Goal: Task Accomplishment & Management: Manage account settings

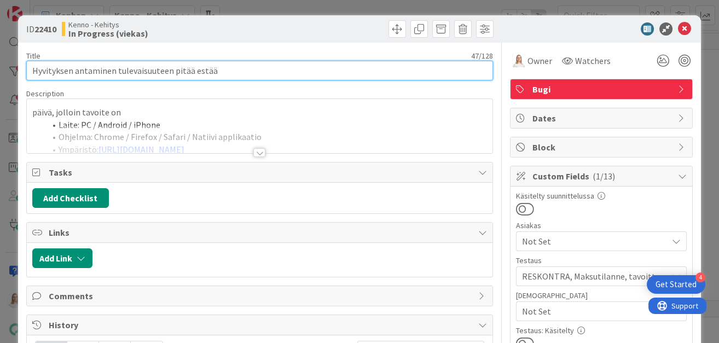
drag, startPoint x: 31, startPoint y: 72, endPoint x: 250, endPoint y: 72, distance: 218.3
click at [250, 72] on input "Hyvityksen antaminen tulevaisuuteen pitää estää" at bounding box center [259, 71] width 467 height 20
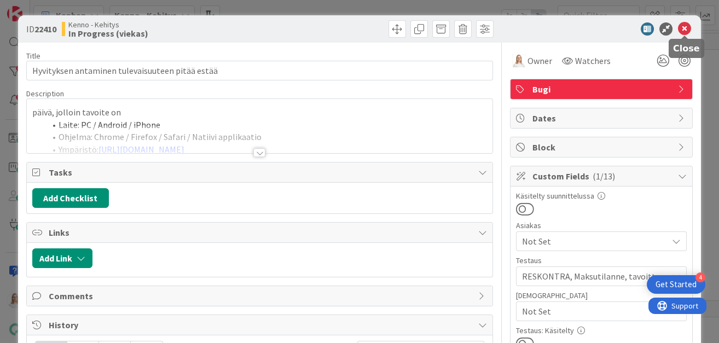
click at [683, 29] on icon at bounding box center [684, 28] width 13 height 13
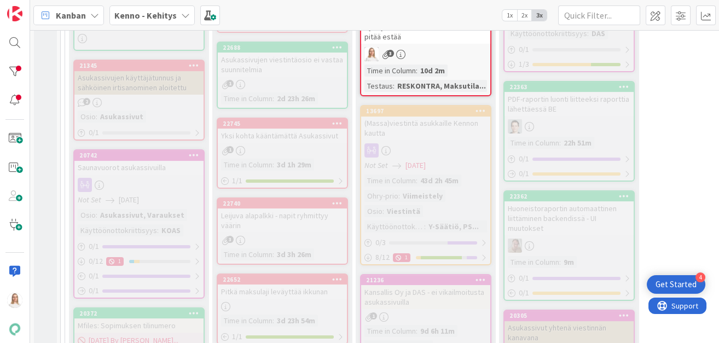
scroll to position [739, 0]
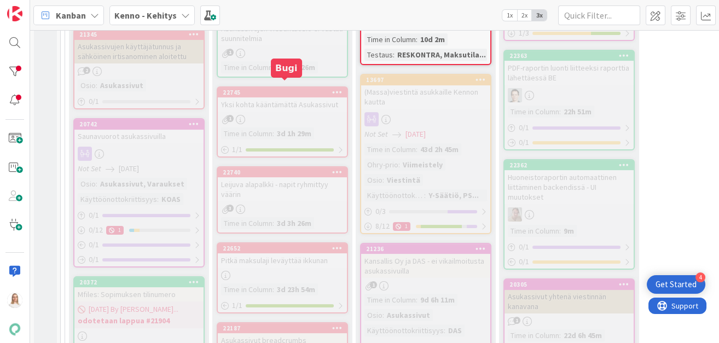
click at [293, 89] on div "22745" at bounding box center [285, 93] width 124 height 8
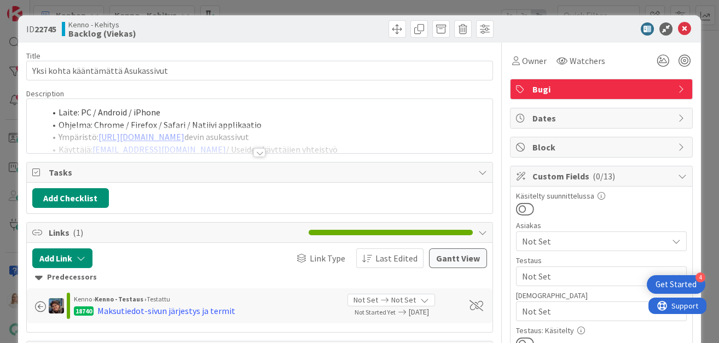
click at [259, 153] on div at bounding box center [259, 152] width 12 height 9
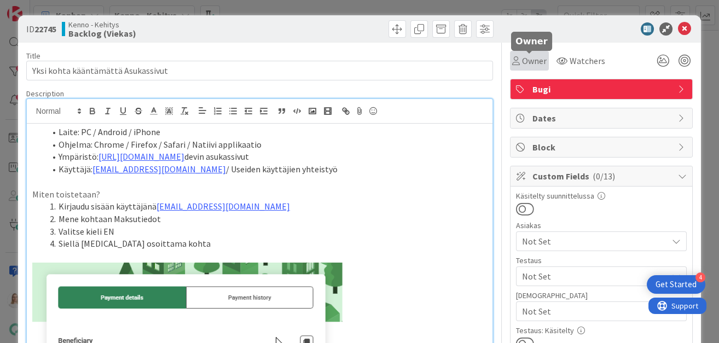
click at [527, 62] on span "Owner" at bounding box center [534, 60] width 25 height 13
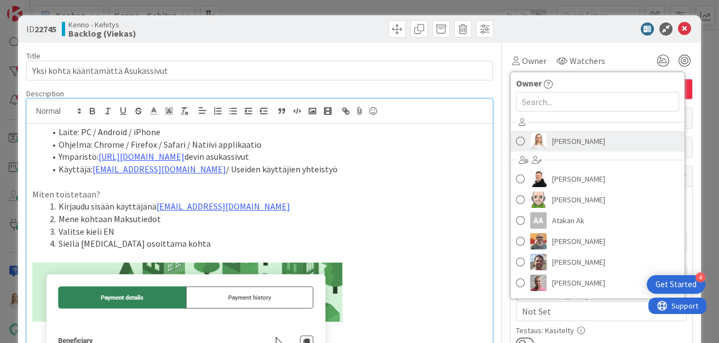
click at [561, 140] on span "[PERSON_NAME]" at bounding box center [578, 141] width 53 height 16
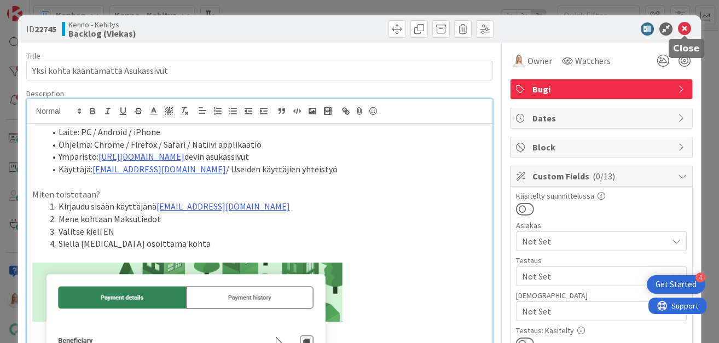
click at [683, 32] on icon at bounding box center [684, 28] width 13 height 13
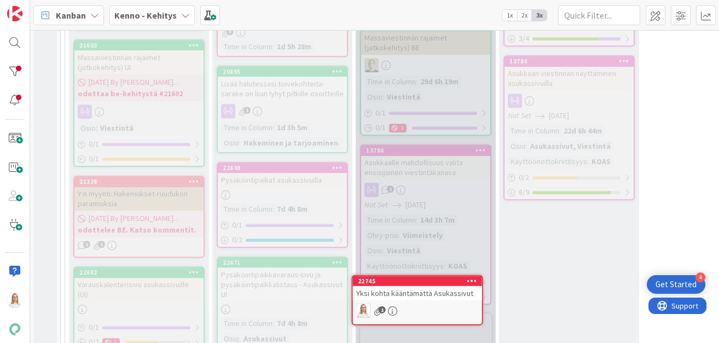
scroll to position [1116, 0]
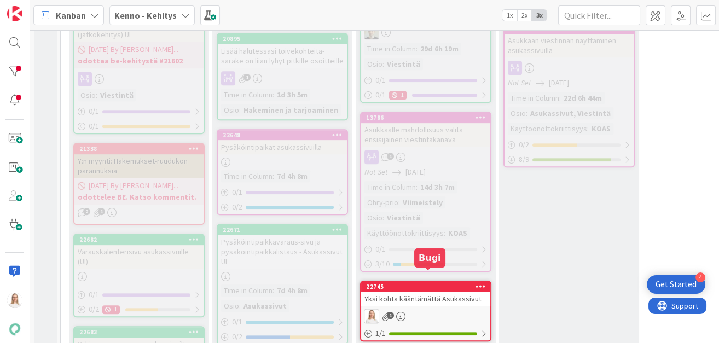
click at [426, 283] on div "22745" at bounding box center [428, 287] width 124 height 8
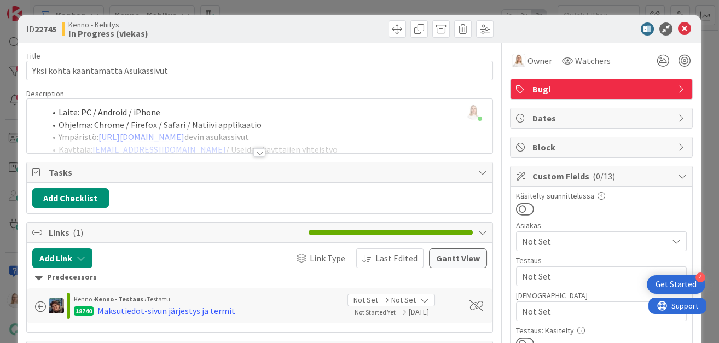
click at [259, 149] on div at bounding box center [259, 152] width 12 height 9
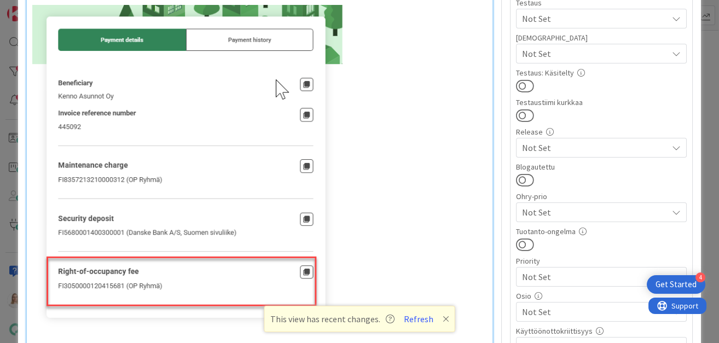
scroll to position [260, 0]
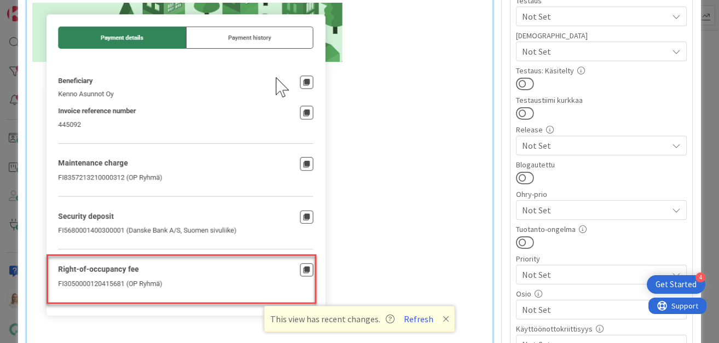
click at [443, 320] on icon at bounding box center [446, 319] width 7 height 9
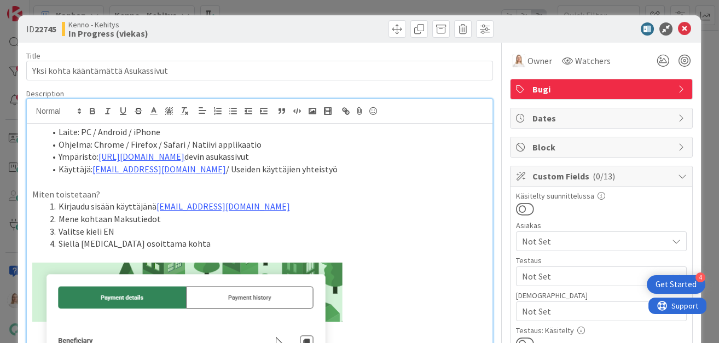
scroll to position [0, 0]
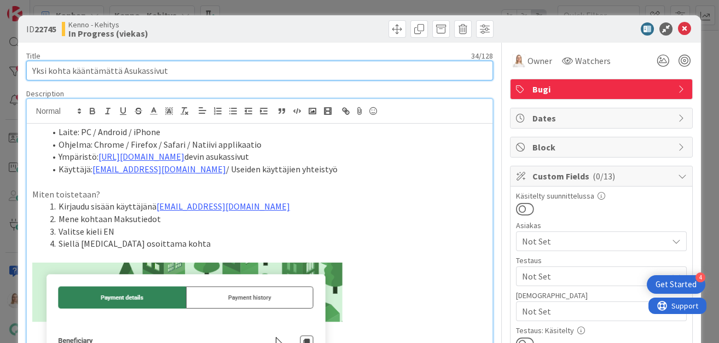
drag, startPoint x: 31, startPoint y: 71, endPoint x: 218, endPoint y: 71, distance: 187.1
click at [218, 71] on input "Yksi kohta kääntämättä Asukassivut" at bounding box center [259, 71] width 467 height 20
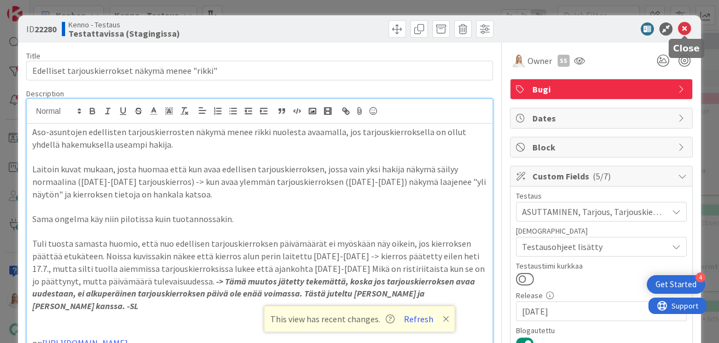
click at [679, 28] on icon at bounding box center [684, 28] width 13 height 13
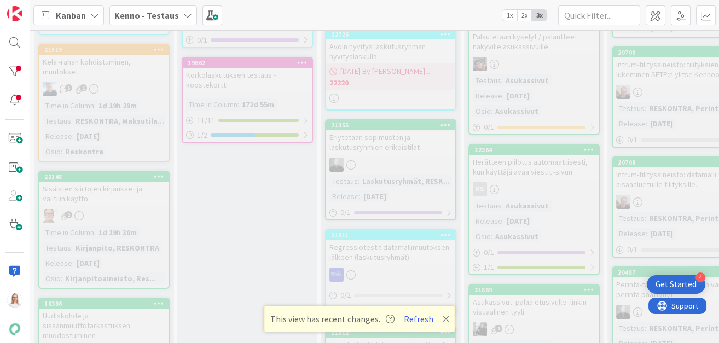
scroll to position [544, 0]
click at [160, 16] on b "Kenno - Testaus" at bounding box center [146, 15] width 65 height 11
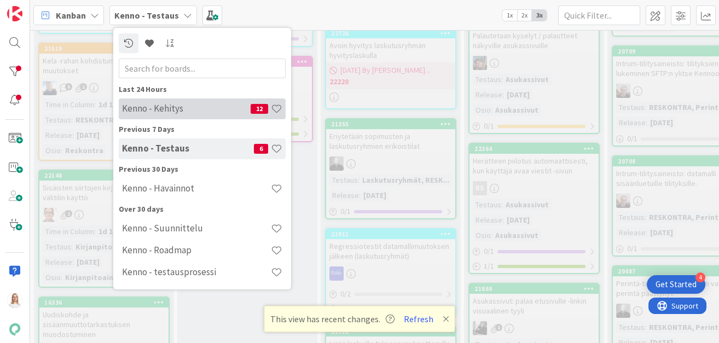
click at [156, 108] on h4 "Kenno - Kehitys" at bounding box center [186, 108] width 129 height 11
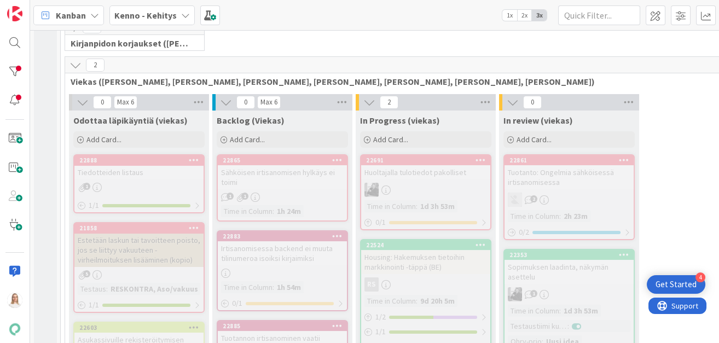
scroll to position [246, 0]
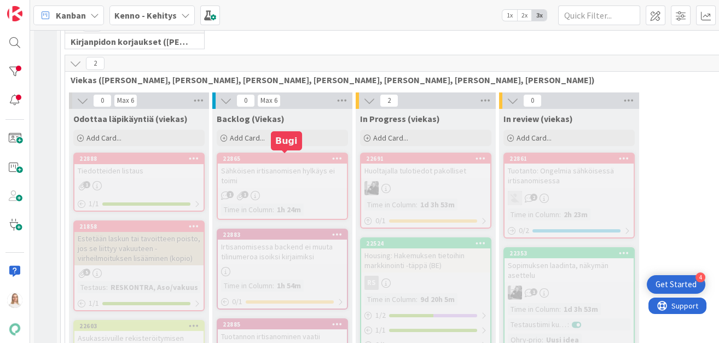
click at [279, 157] on div "22865" at bounding box center [285, 159] width 124 height 8
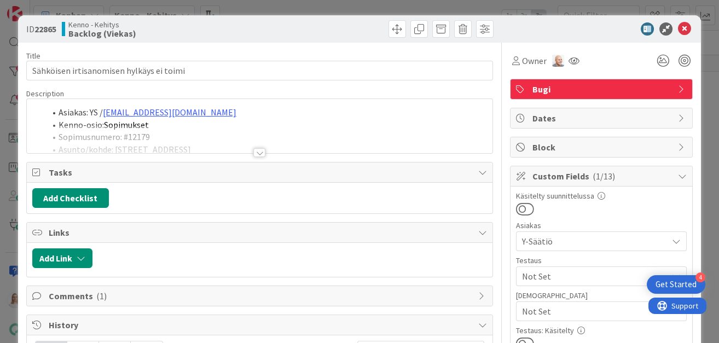
click at [259, 154] on div at bounding box center [259, 152] width 12 height 9
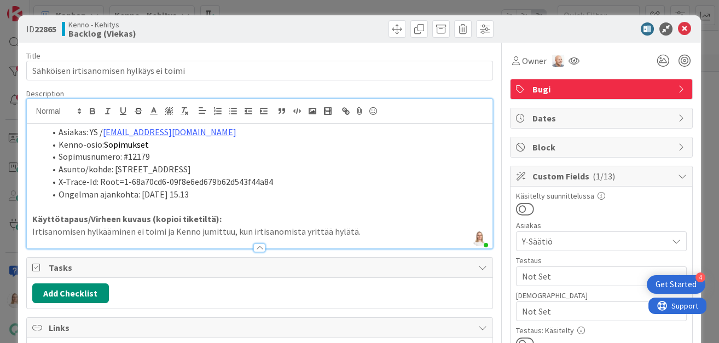
scroll to position [7, 0]
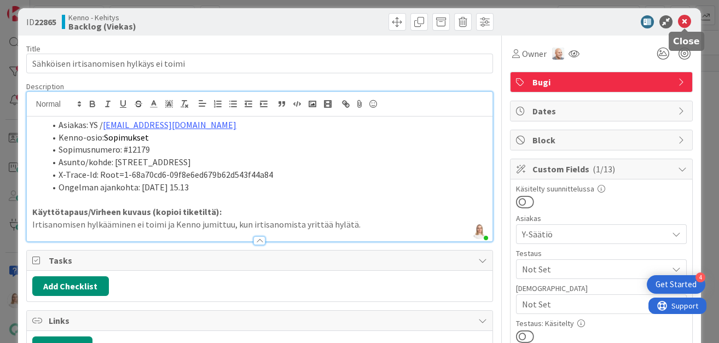
click at [687, 21] on icon at bounding box center [684, 21] width 13 height 13
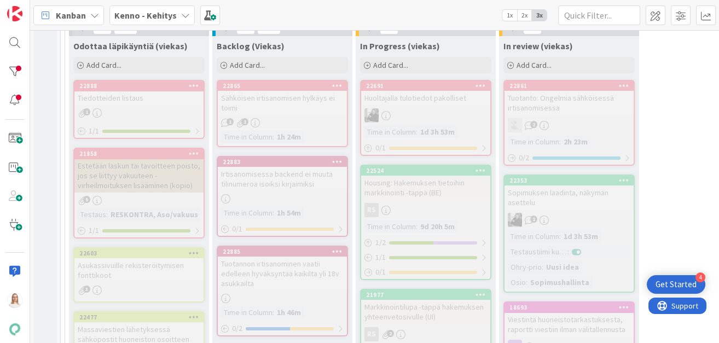
scroll to position [315, 0]
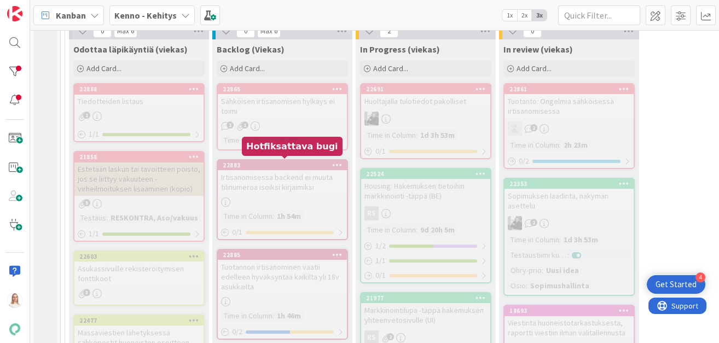
click at [276, 161] on div "22883" at bounding box center [285, 165] width 124 height 8
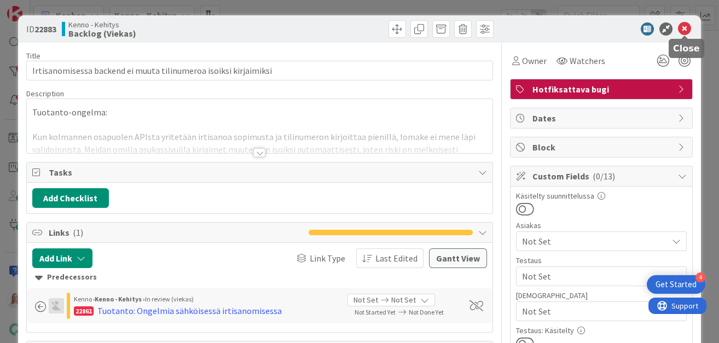
click at [683, 30] on icon at bounding box center [684, 28] width 13 height 13
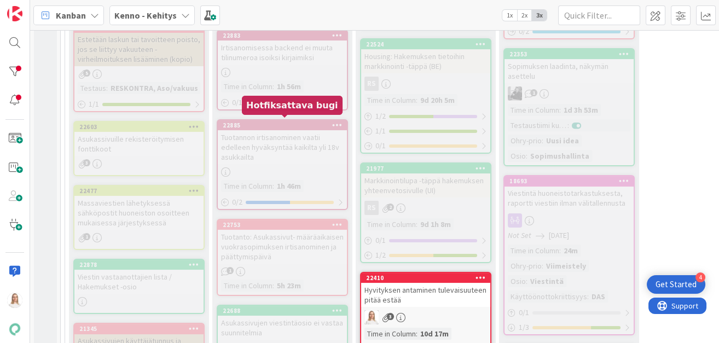
scroll to position [445, 0]
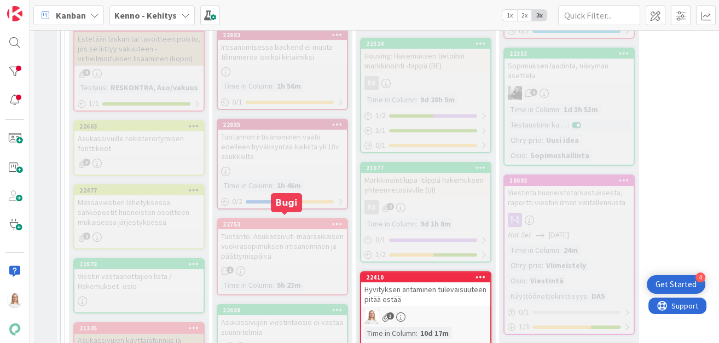
click at [271, 221] on div "22753" at bounding box center [285, 225] width 124 height 8
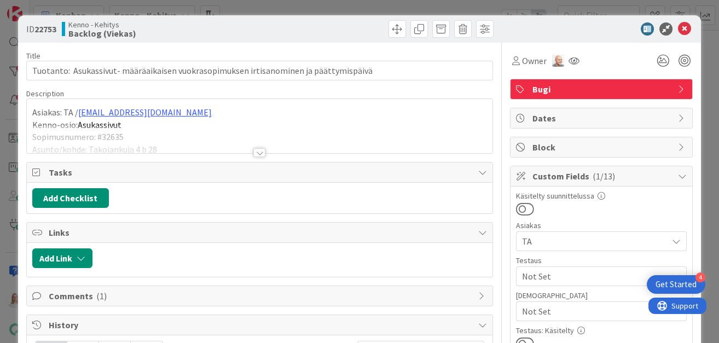
click at [259, 149] on div at bounding box center [259, 152] width 12 height 9
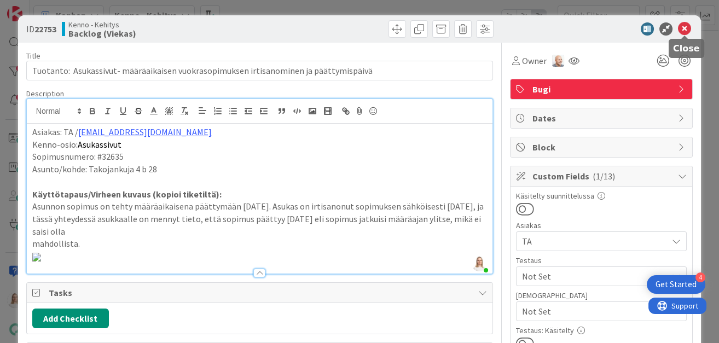
click at [683, 31] on icon at bounding box center [684, 28] width 13 height 13
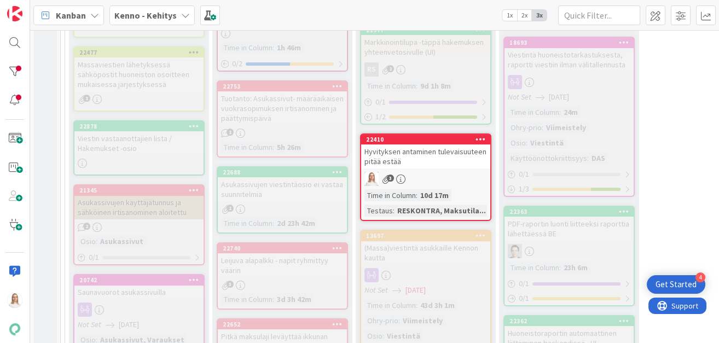
scroll to position [584, 0]
click at [280, 167] on div "22688" at bounding box center [285, 171] width 124 height 8
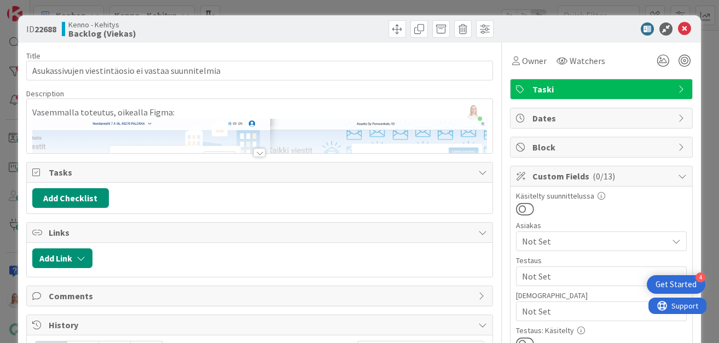
click at [259, 149] on div at bounding box center [259, 152] width 12 height 9
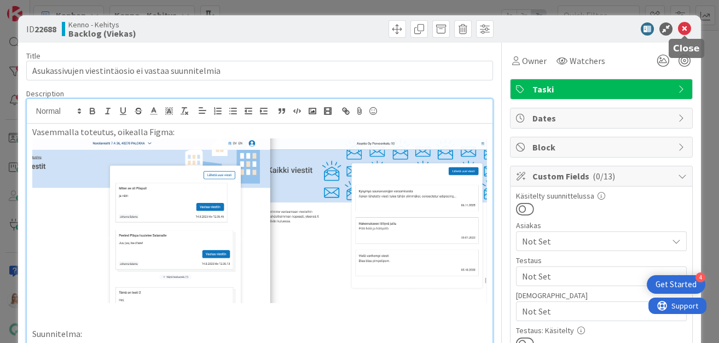
click at [686, 31] on icon at bounding box center [684, 28] width 13 height 13
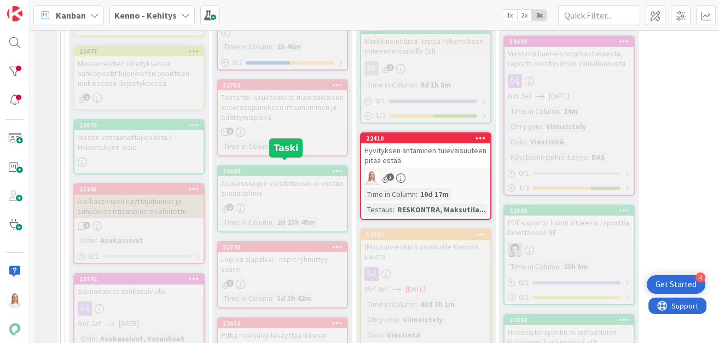
click at [300, 167] on div "22688" at bounding box center [285, 171] width 124 height 8
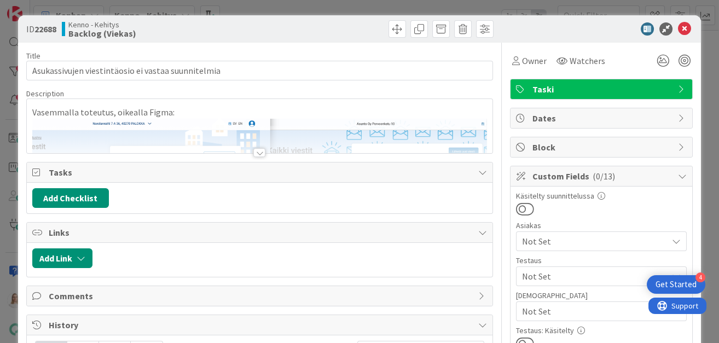
click at [259, 149] on div at bounding box center [259, 152] width 12 height 9
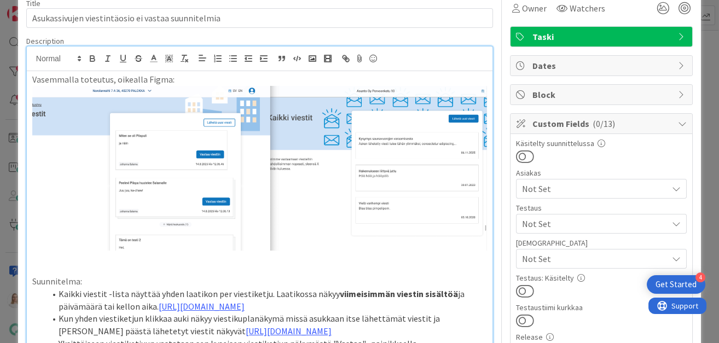
scroll to position [20, 0]
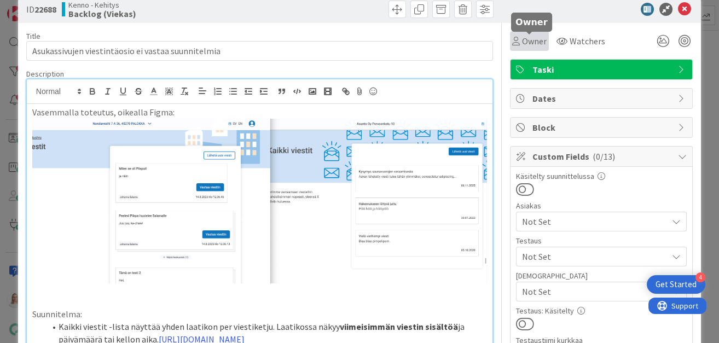
click at [530, 40] on span "Owner" at bounding box center [534, 40] width 25 height 13
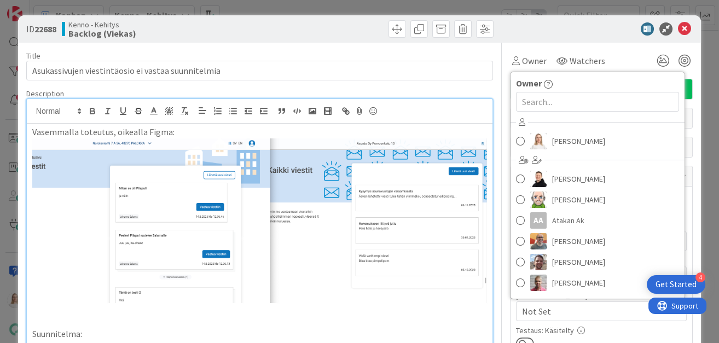
scroll to position [0, 0]
click at [520, 140] on span at bounding box center [520, 141] width 9 height 16
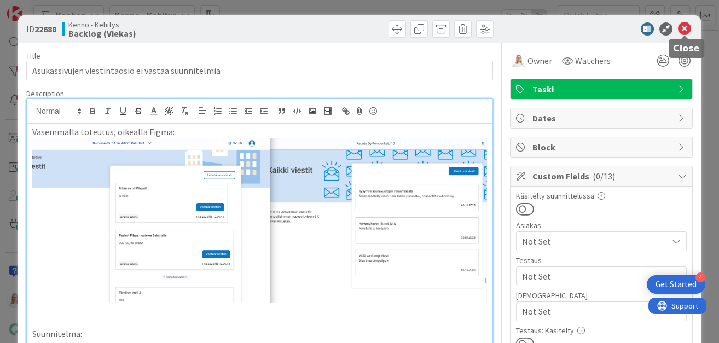
click at [683, 28] on icon at bounding box center [684, 28] width 13 height 13
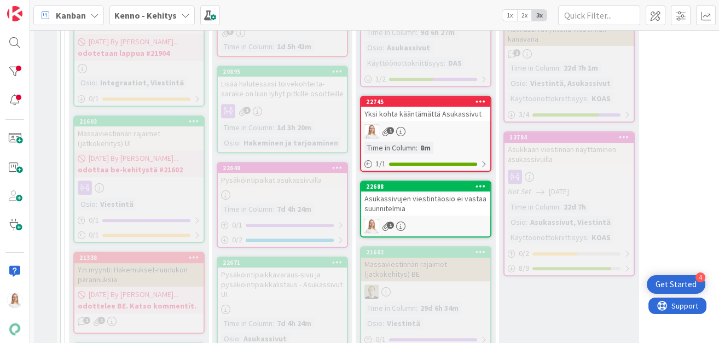
scroll to position [1008, 0]
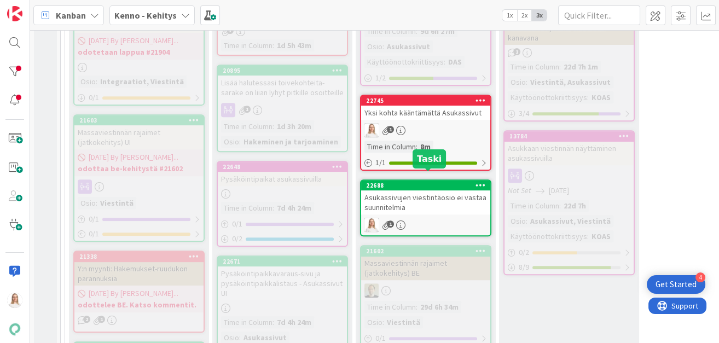
click at [420, 182] on div "22688" at bounding box center [428, 186] width 124 height 8
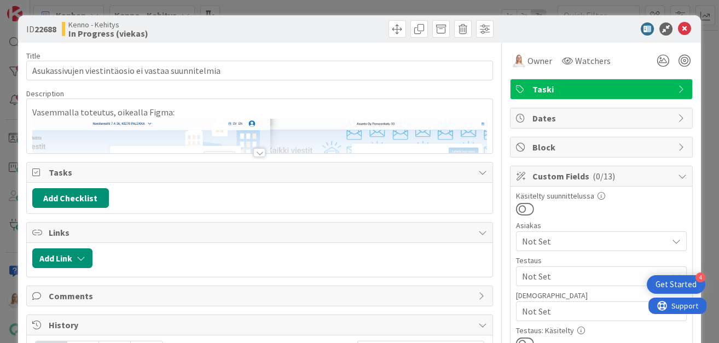
click at [256, 151] on div at bounding box center [259, 152] width 12 height 9
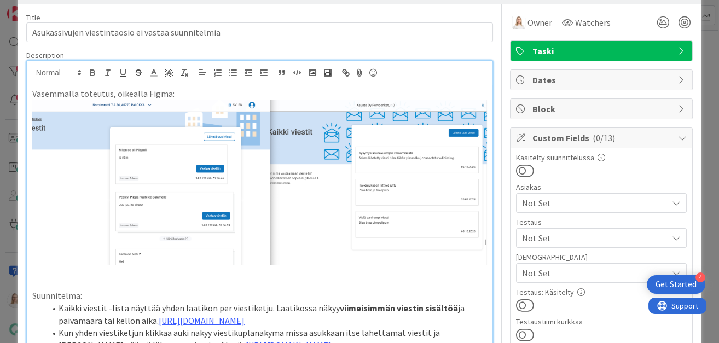
scroll to position [95, 0]
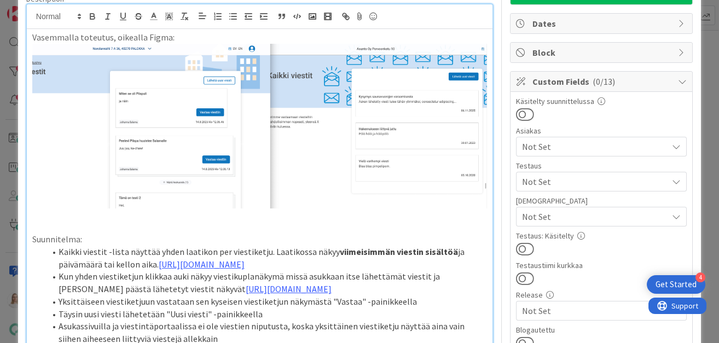
click at [324, 225] on p at bounding box center [259, 227] width 455 height 13
click at [330, 206] on img at bounding box center [259, 126] width 455 height 165
click at [326, 206] on img at bounding box center [259, 126] width 455 height 165
click at [281, 294] on link "[URL][DOMAIN_NAME]" at bounding box center [289, 288] width 86 height 11
click at [266, 278] on link "[URL][DOMAIN_NAME]" at bounding box center [244, 280] width 75 height 14
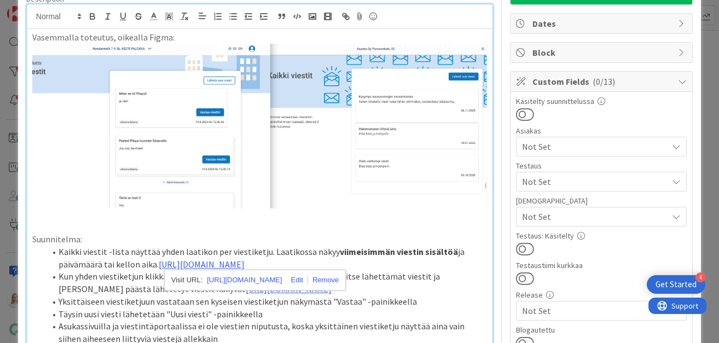
click at [266, 321] on li "Täysin uusi viesti lähetetään "Uusi viesti" -painikkeella" at bounding box center [266, 314] width 442 height 13
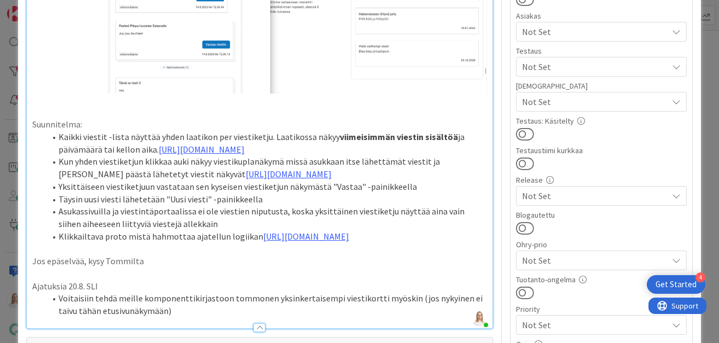
scroll to position [206, 0]
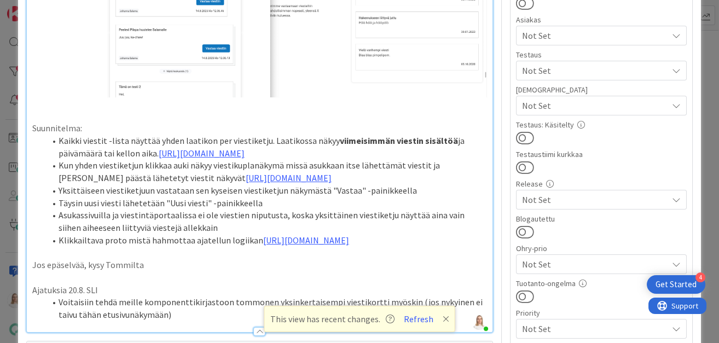
click at [443, 315] on icon at bounding box center [446, 319] width 7 height 9
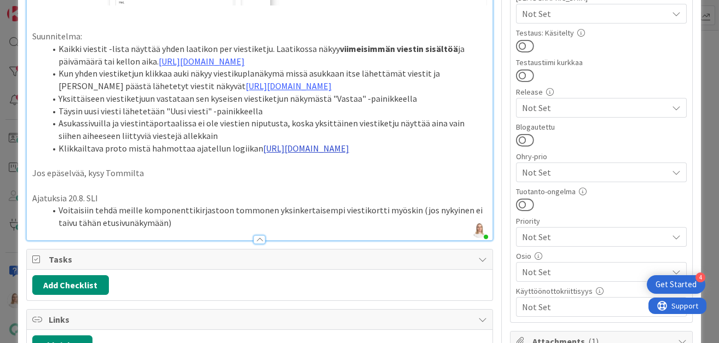
scroll to position [300, 0]
